Goal: Task Accomplishment & Management: Manage account settings

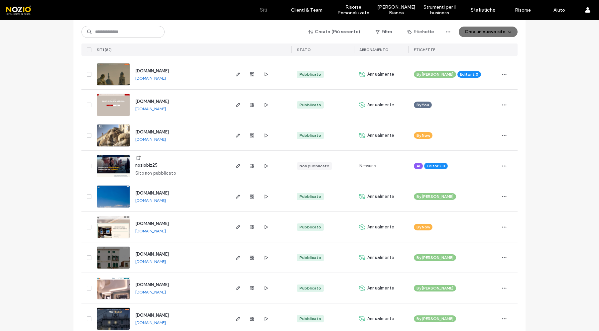
scroll to position [289, 0]
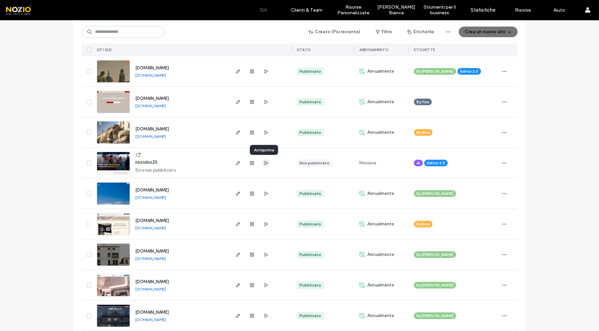
click at [263, 163] on icon "button" at bounding box center [265, 162] width 5 height 5
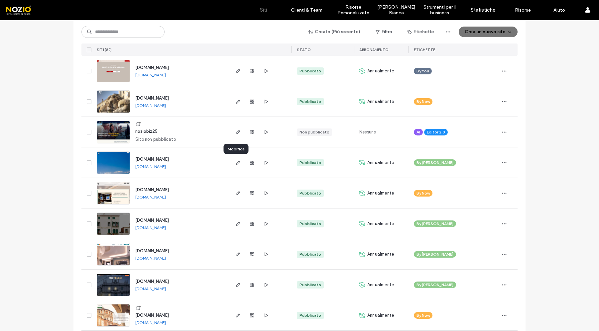
scroll to position [319, 0]
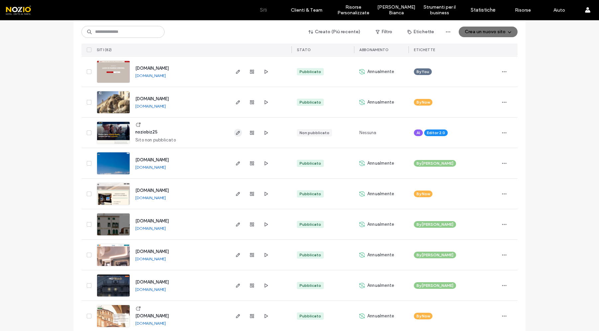
click at [237, 133] on icon "button" at bounding box center [237, 132] width 5 height 5
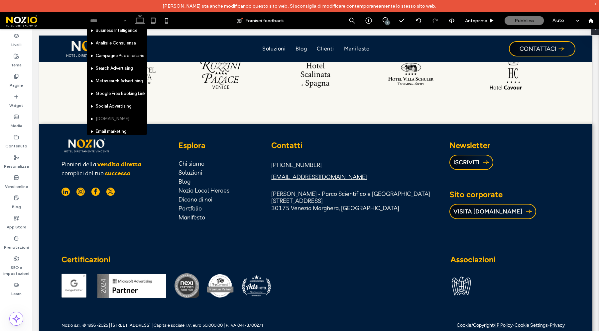
scroll to position [25, 0]
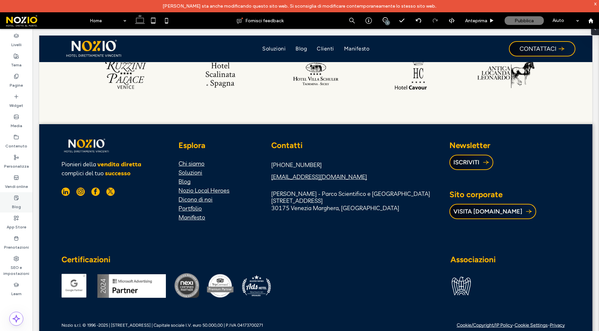
click at [16, 199] on icon at bounding box center [16, 197] width 5 height 5
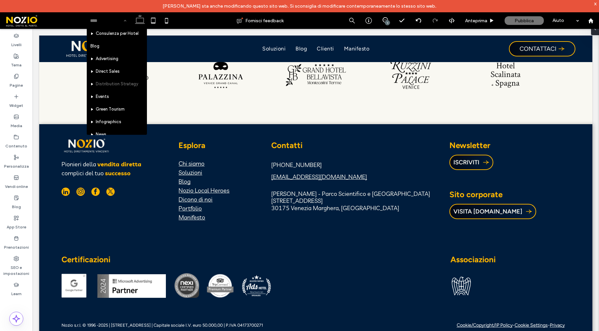
scroll to position [265, 0]
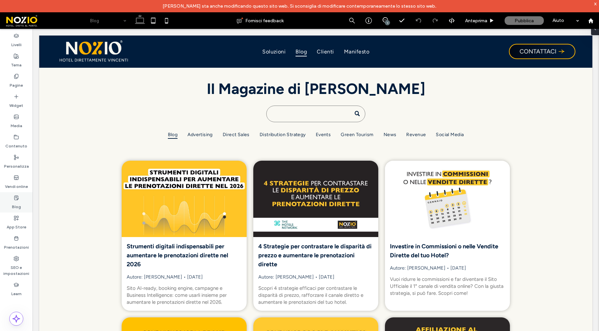
click at [15, 198] on icon at bounding box center [16, 197] width 5 height 5
